Goal: Task Accomplishment & Management: Manage account settings

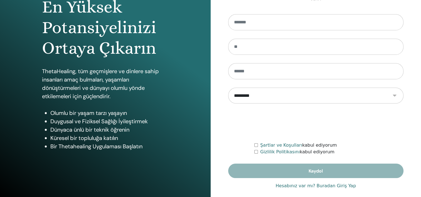
scroll to position [70, 0]
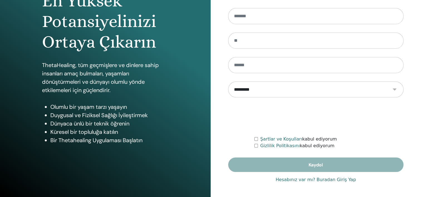
type input "**********"
click at [298, 179] on link "Hesabınız var mı? Buradan Giriş Yap" at bounding box center [315, 179] width 80 height 7
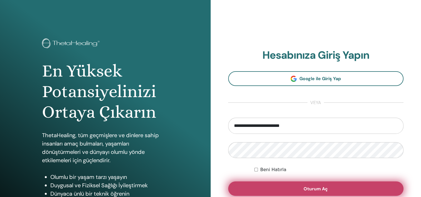
click at [271, 185] on button "Oturum Aç" at bounding box center [315, 188] width 175 height 14
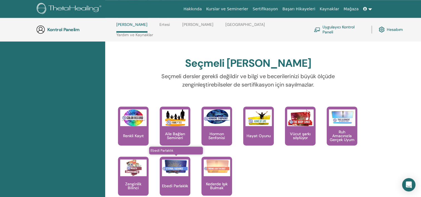
scroll to position [459, 0]
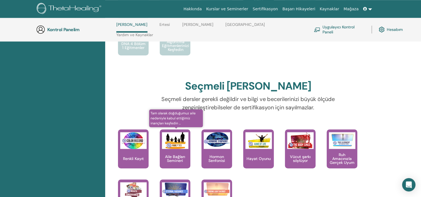
click at [167, 138] on img at bounding box center [175, 140] width 26 height 17
